Goal: Task Accomplishment & Management: Manage account settings

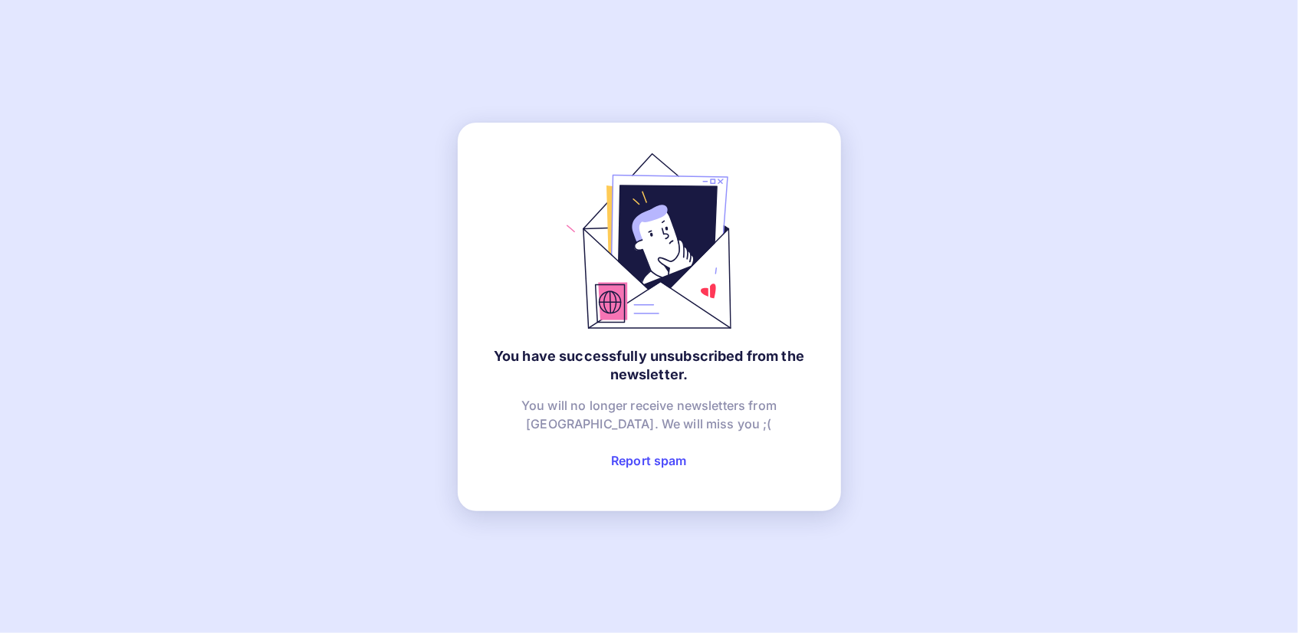
click at [672, 461] on link "Report spam" at bounding box center [649, 460] width 76 height 15
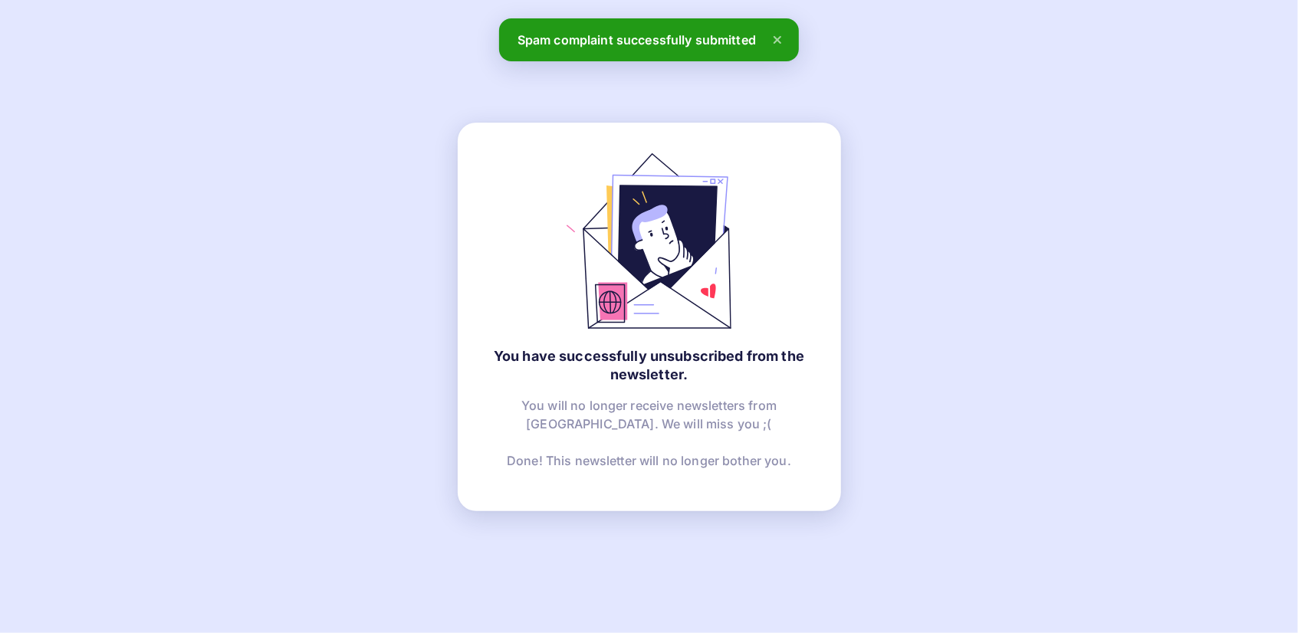
click at [699, 48] on div "You have successfully unsubscribed from the newsletter. You will no longer rece…" at bounding box center [649, 316] width 1298 height 633
drag, startPoint x: 712, startPoint y: 41, endPoint x: 721, endPoint y: 46, distance: 10.0
click at [713, 41] on div "You have successfully unsubscribed from the newsletter. You will no longer rece…" at bounding box center [649, 316] width 1298 height 633
click at [779, 39] on icon at bounding box center [777, 40] width 6 height 6
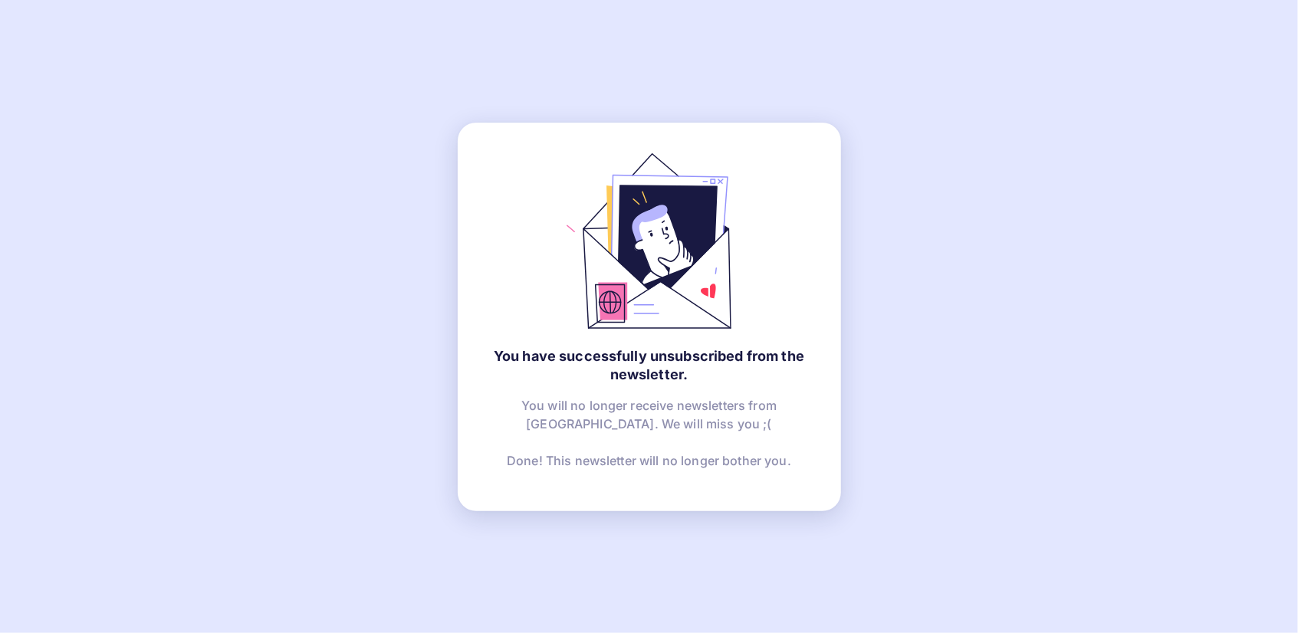
click at [725, 390] on div "You have successfully unsubscribed from the newsletter. You will no longer rece…" at bounding box center [649, 317] width 383 height 389
click at [659, 462] on link "Report spam" at bounding box center [649, 460] width 76 height 15
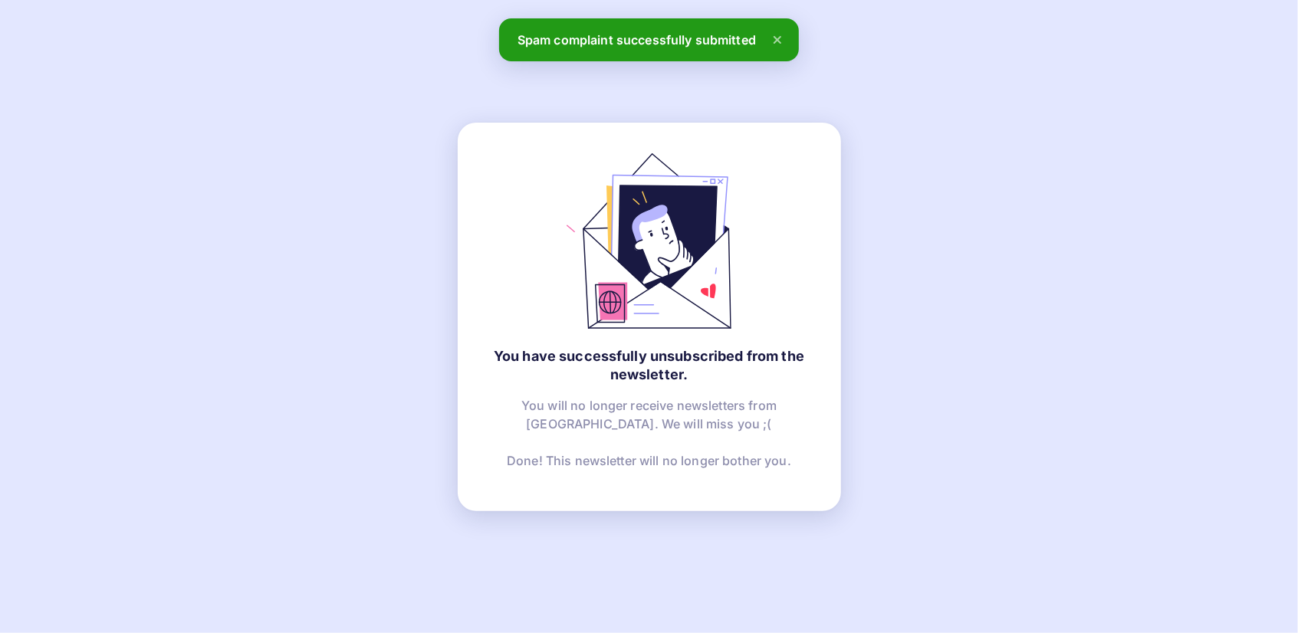
click at [636, 44] on div "You have successfully unsubscribed from the newsletter. You will no longer rece…" at bounding box center [649, 316] width 1298 height 633
click at [702, 31] on div "You have successfully unsubscribed from the newsletter. You will no longer rece…" at bounding box center [649, 316] width 1298 height 633
click at [704, 44] on div "You have successfully unsubscribed from the newsletter. You will no longer rece…" at bounding box center [649, 316] width 1298 height 633
click at [774, 41] on icon at bounding box center [777, 40] width 18 height 18
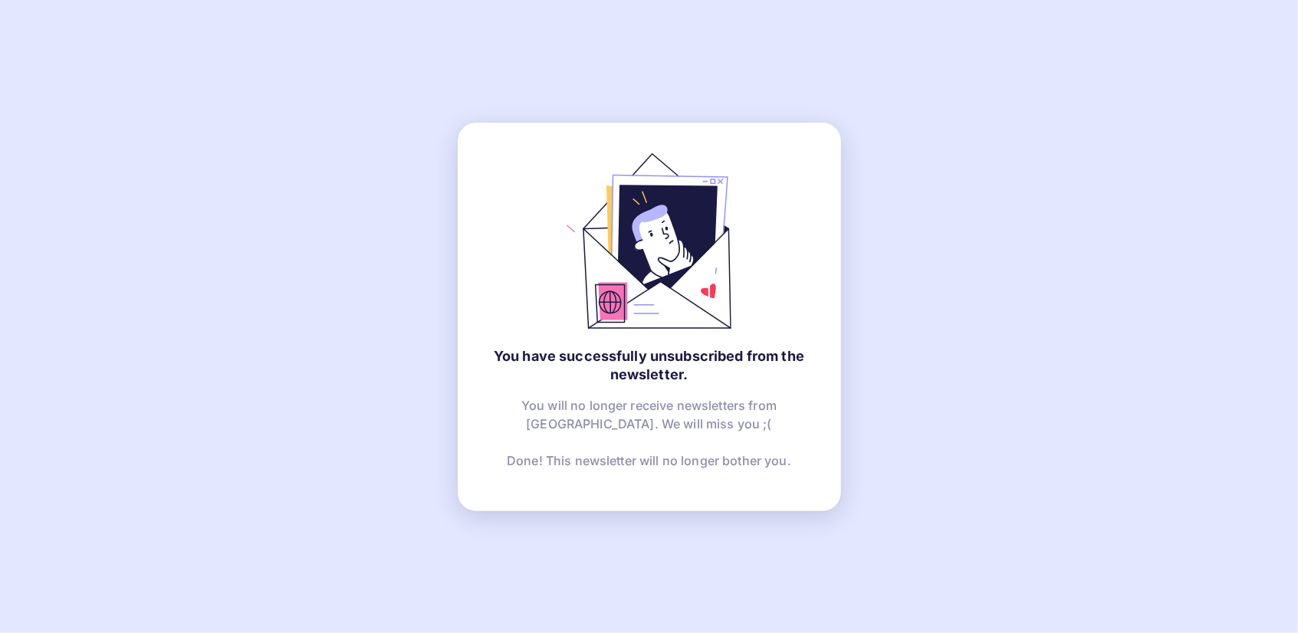
click at [669, 410] on div "You will no longer receive newsletters from [GEOGRAPHIC_DATA]. We will miss you…" at bounding box center [649, 438] width 322 height 84
click at [675, 373] on h1 "You have successfully unsubscribed from the newsletter." at bounding box center [649, 365] width 322 height 37
click at [675, 352] on h1 "You have successfully unsubscribed from the newsletter." at bounding box center [649, 365] width 322 height 37
click at [682, 467] on span "Done! This newsletter will no longer bother you." at bounding box center [649, 460] width 284 height 15
click at [669, 454] on span "Done! This newsletter will no longer bother you." at bounding box center [649, 460] width 284 height 15
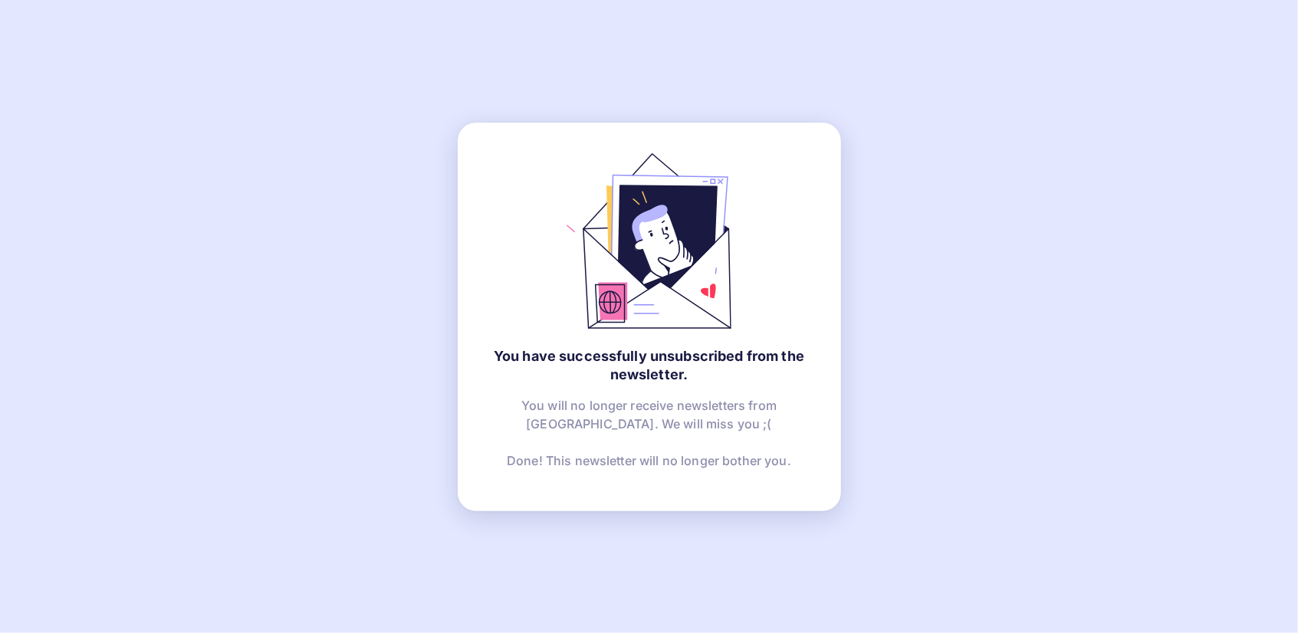
click at [648, 461] on span "Done! This newsletter will no longer bother you." at bounding box center [649, 460] width 284 height 15
